Goal: Navigation & Orientation: Understand site structure

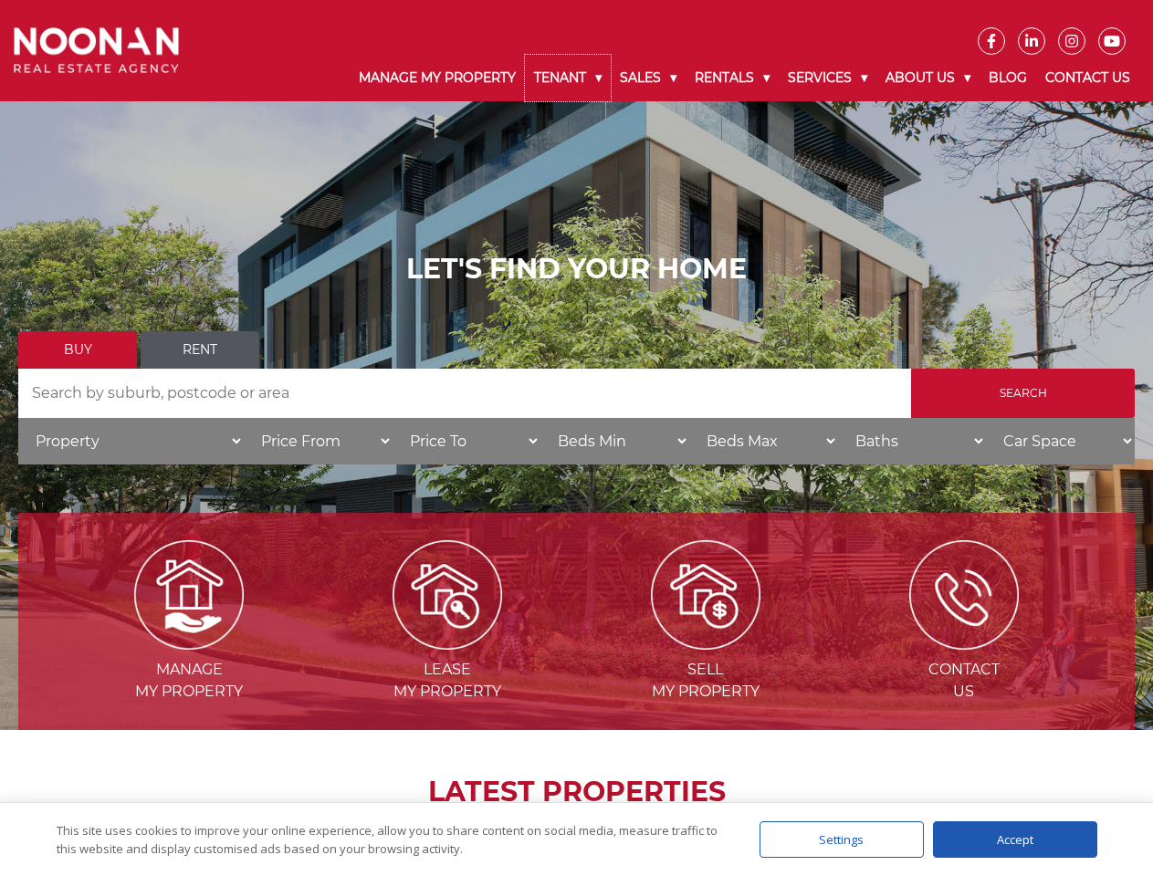
click at [568, 78] on link "Tenant" at bounding box center [568, 78] width 86 height 47
click at [649, 78] on link "Sales" at bounding box center [648, 78] width 75 height 47
click at [733, 78] on link "Rentals" at bounding box center [731, 78] width 93 height 47
click at [830, 78] on link "Services" at bounding box center [828, 78] width 98 height 47
click at [930, 78] on link "About Us" at bounding box center [927, 78] width 103 height 47
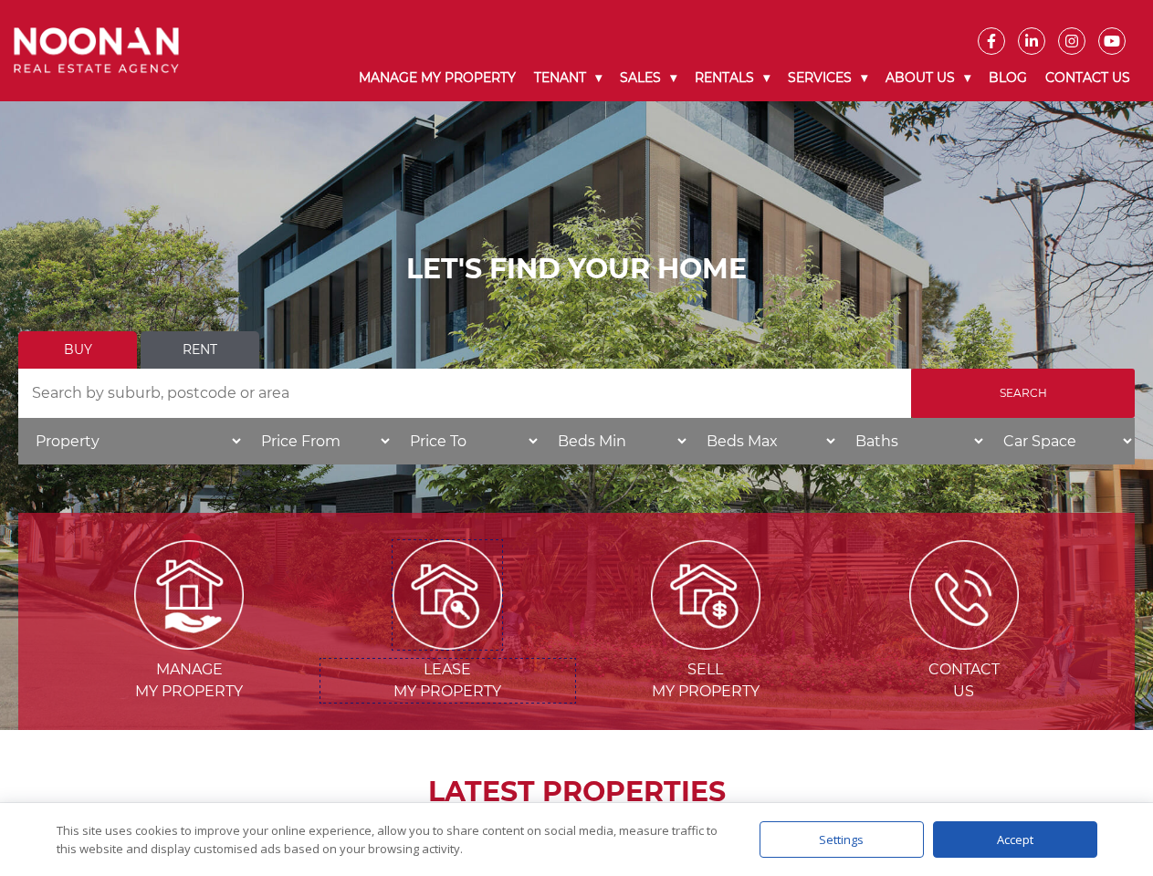
click at [447, 643] on img at bounding box center [447, 595] width 110 height 110
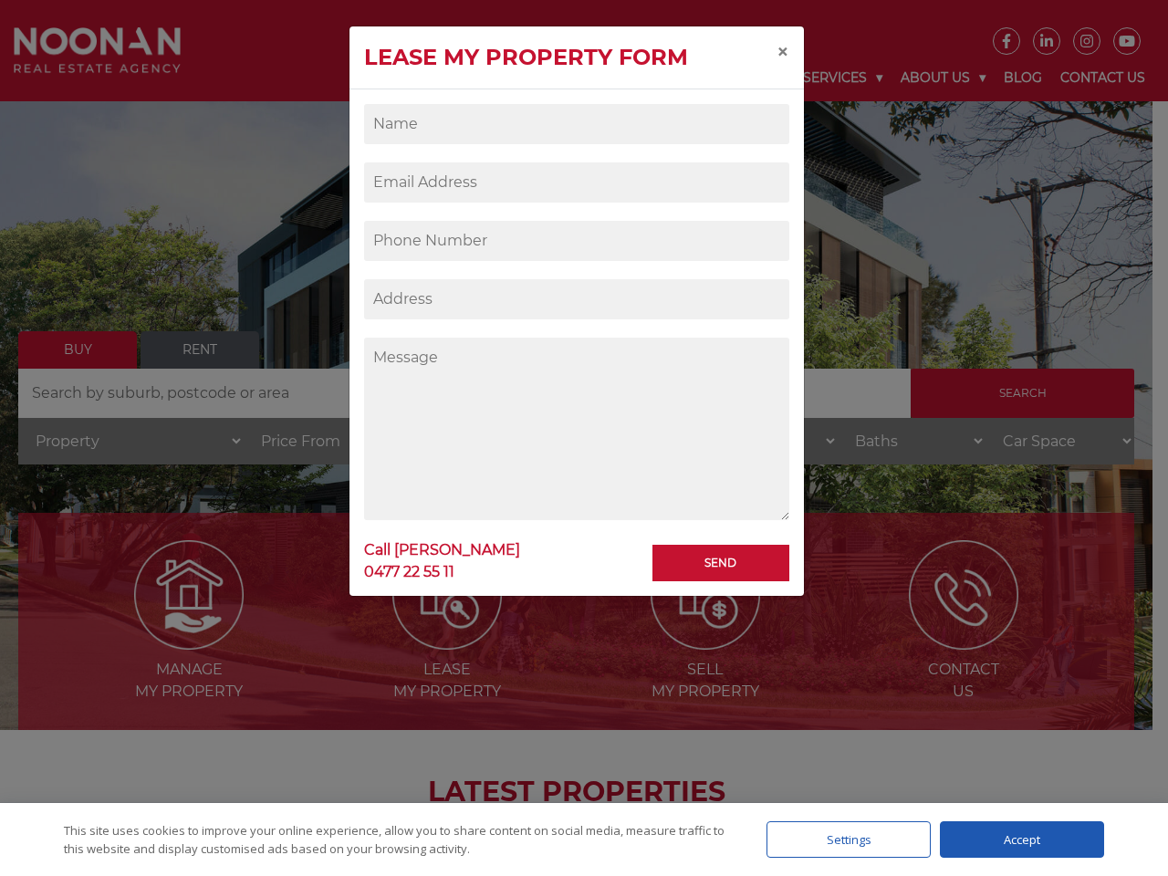
click at [842, 840] on div "Settings" at bounding box center [849, 839] width 164 height 37
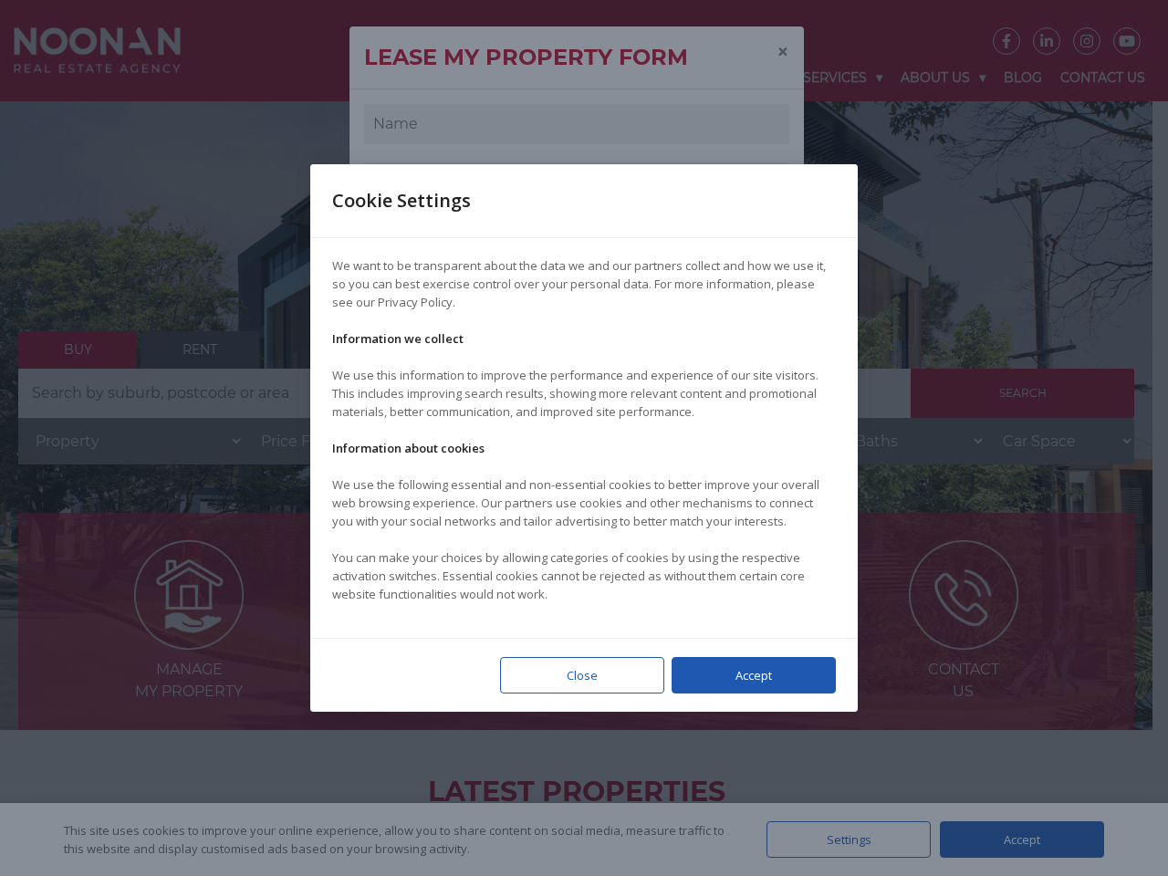
click at [1015, 840] on div at bounding box center [584, 438] width 1168 height 876
